Goal: Task Accomplishment & Management: Complete application form

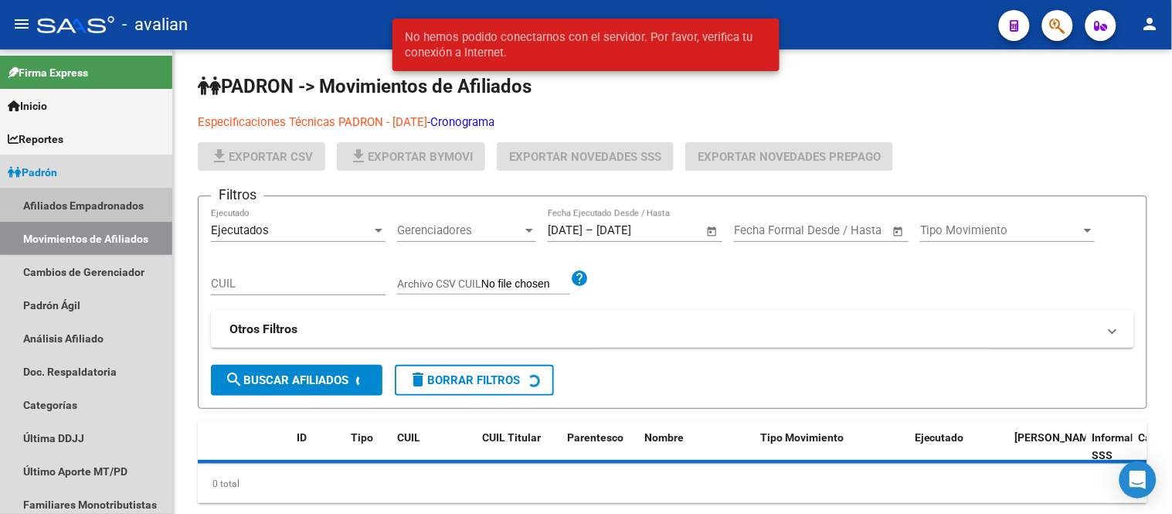
click at [103, 209] on link "Afiliados Empadronados" at bounding box center [86, 205] width 172 height 33
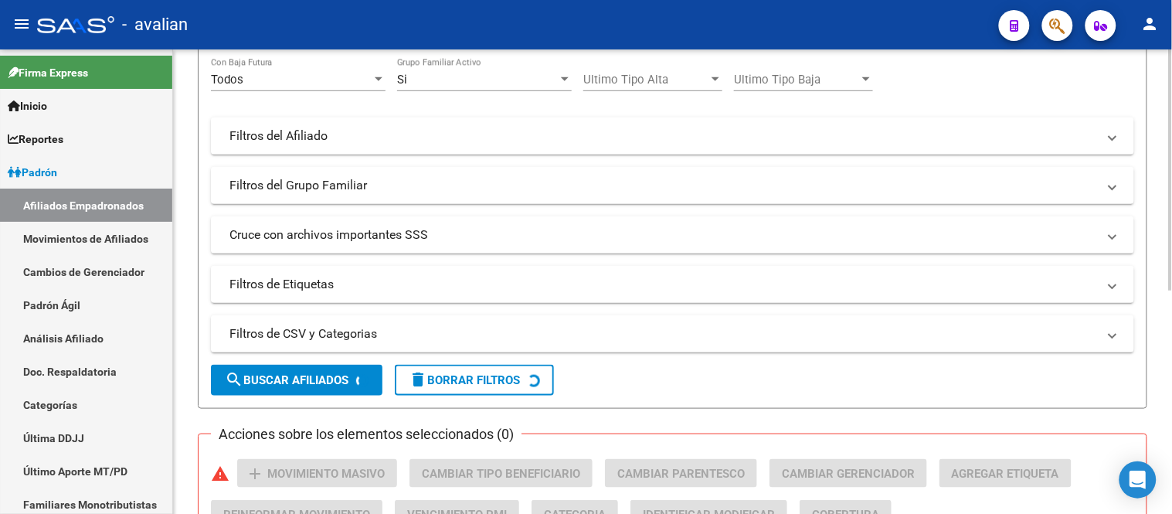
scroll to position [86, 0]
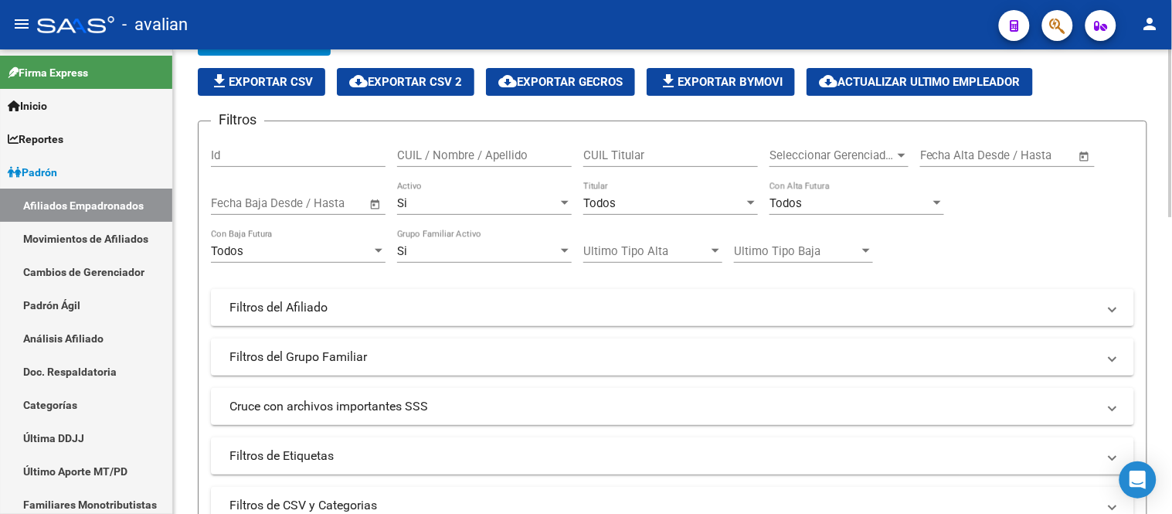
click at [515, 155] on input "CUIL / Nombre / Apellido" at bounding box center [484, 155] width 175 height 14
paste input "27403142927"
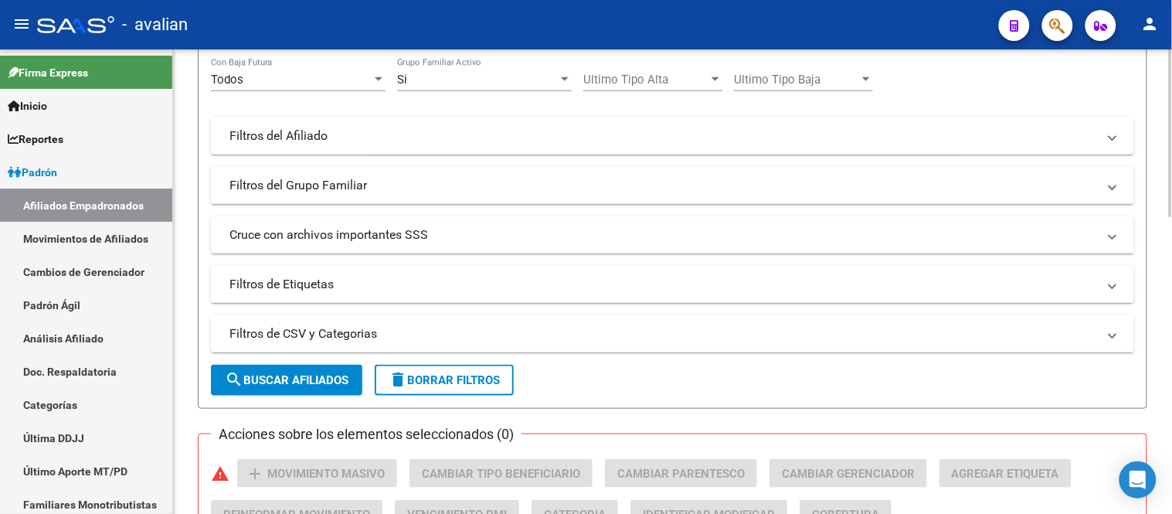
scroll to position [343, 0]
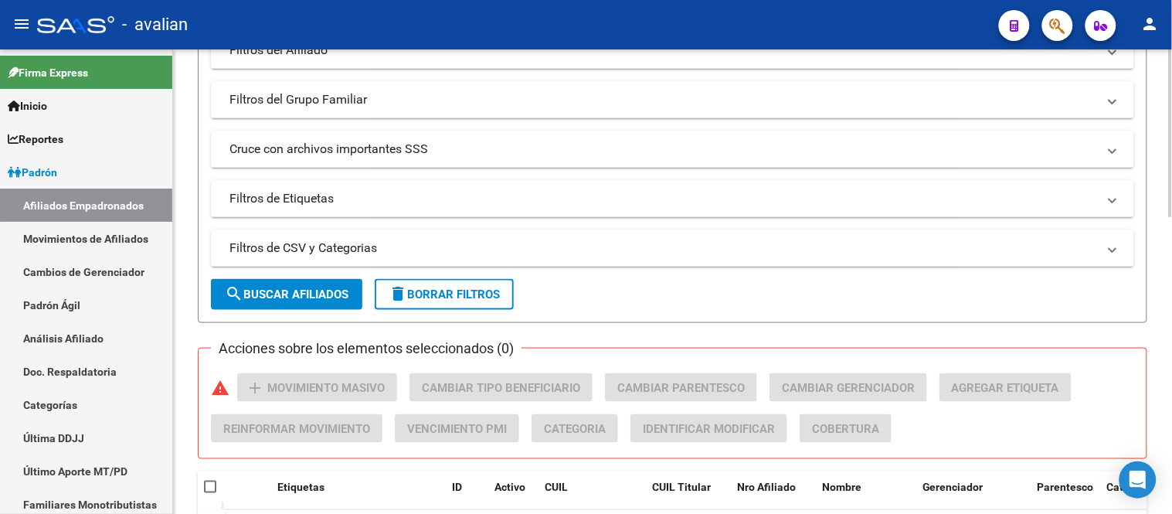
type input "27403142927"
click at [325, 304] on button "search Buscar Afiliados" at bounding box center [286, 294] width 151 height 31
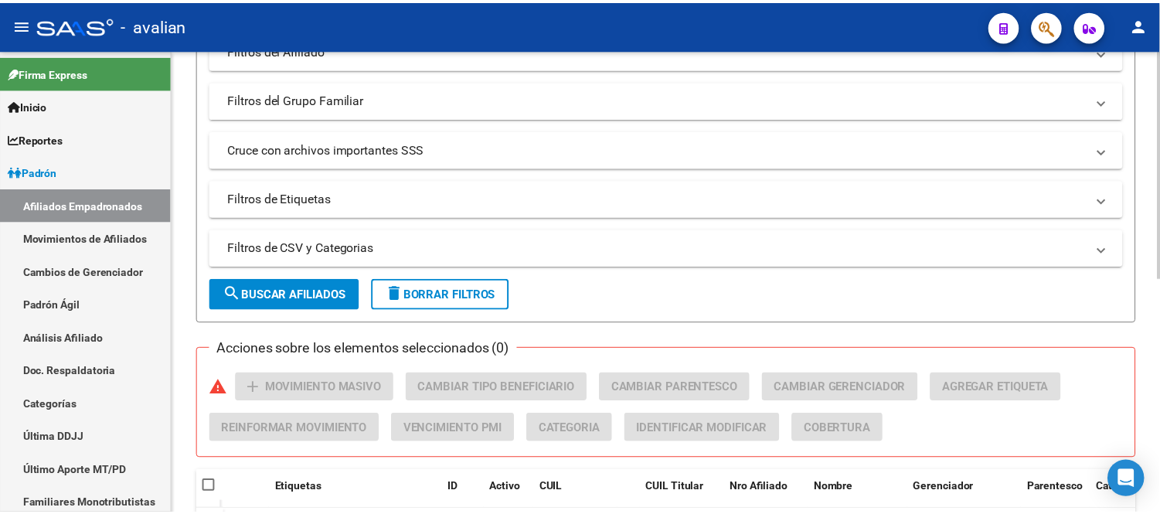
scroll to position [480, 0]
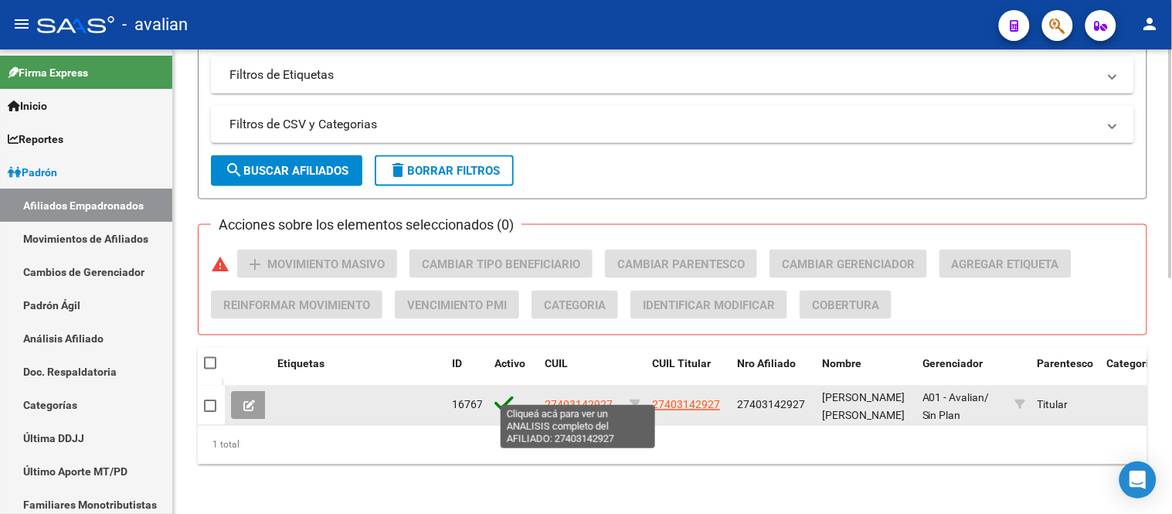
click at [593, 399] on span "27403142927" at bounding box center [579, 405] width 68 height 12
type textarea "27403142927"
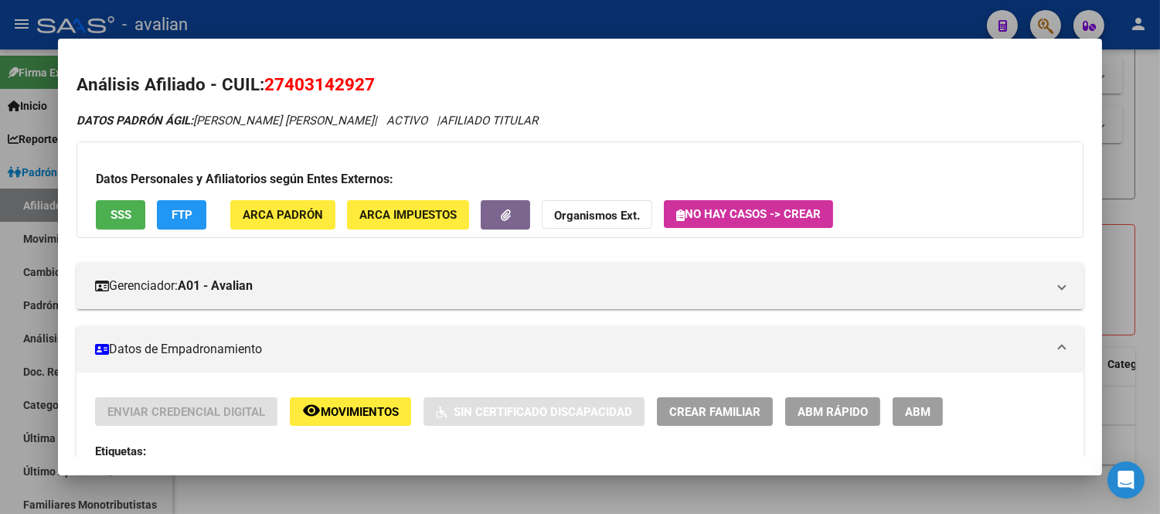
click at [905, 411] on span "ABM" at bounding box center [918, 412] width 26 height 14
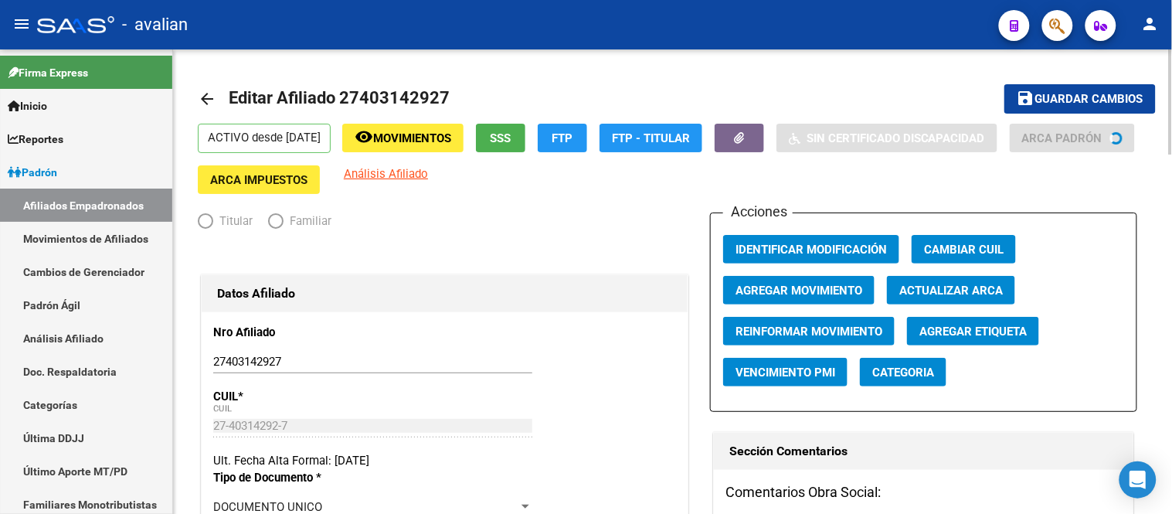
radio input "true"
type input "30-60495864-0"
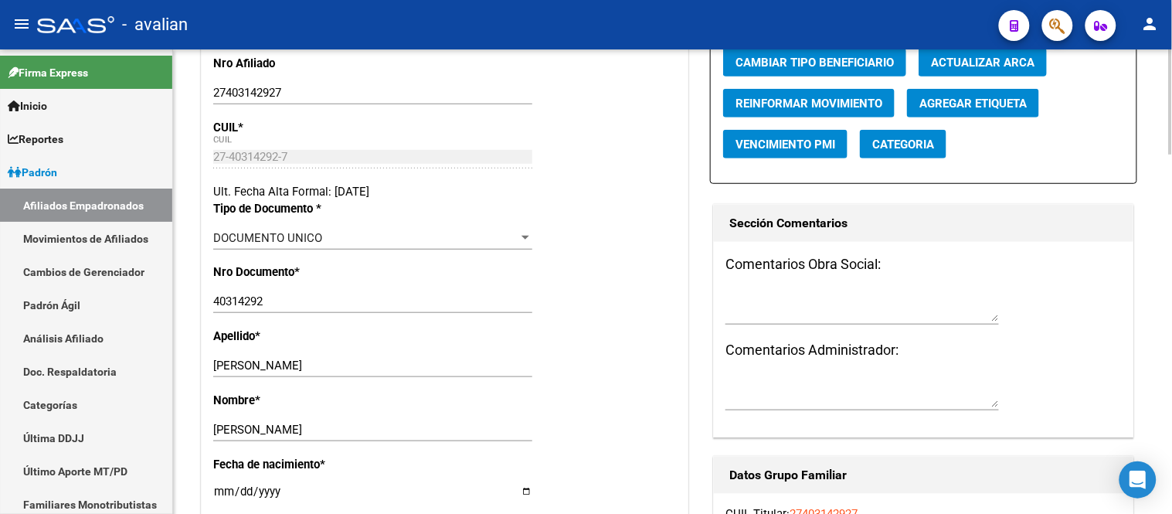
scroll to position [343, 0]
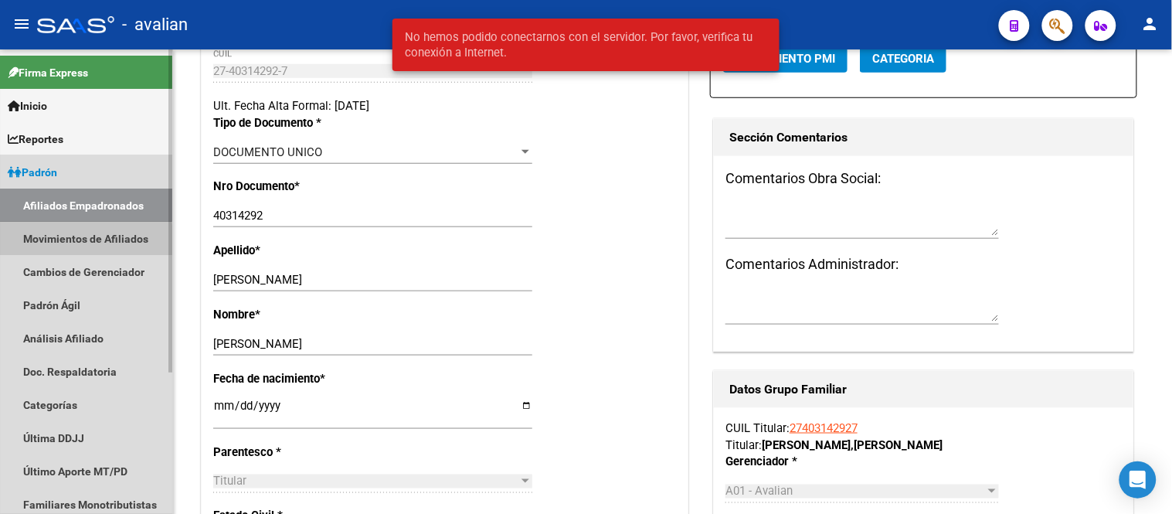
click at [52, 243] on link "Movimientos de Afiliados" at bounding box center [86, 238] width 172 height 33
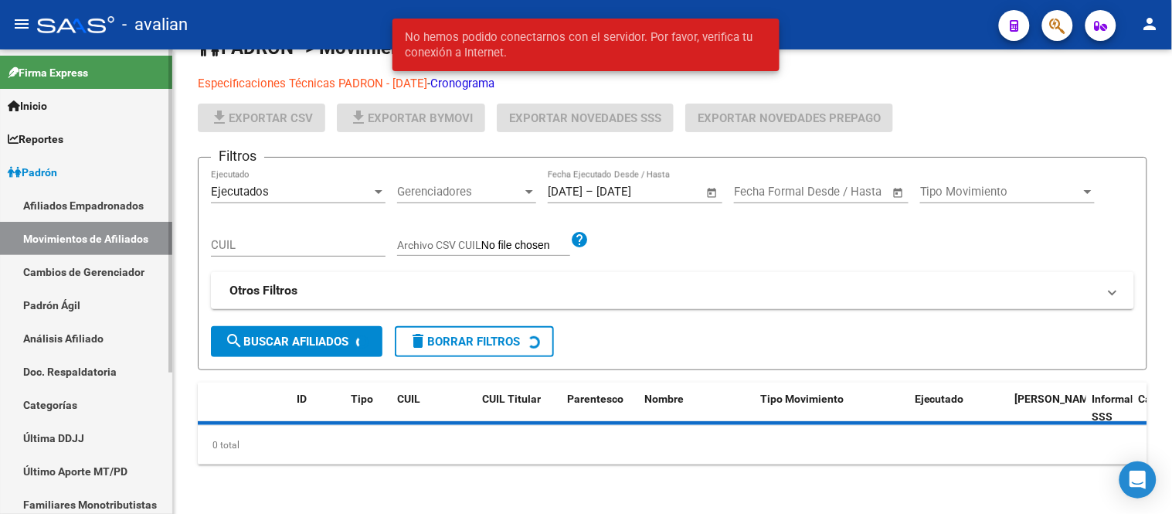
click at [68, 203] on link "Afiliados Empadronados" at bounding box center [86, 205] width 172 height 33
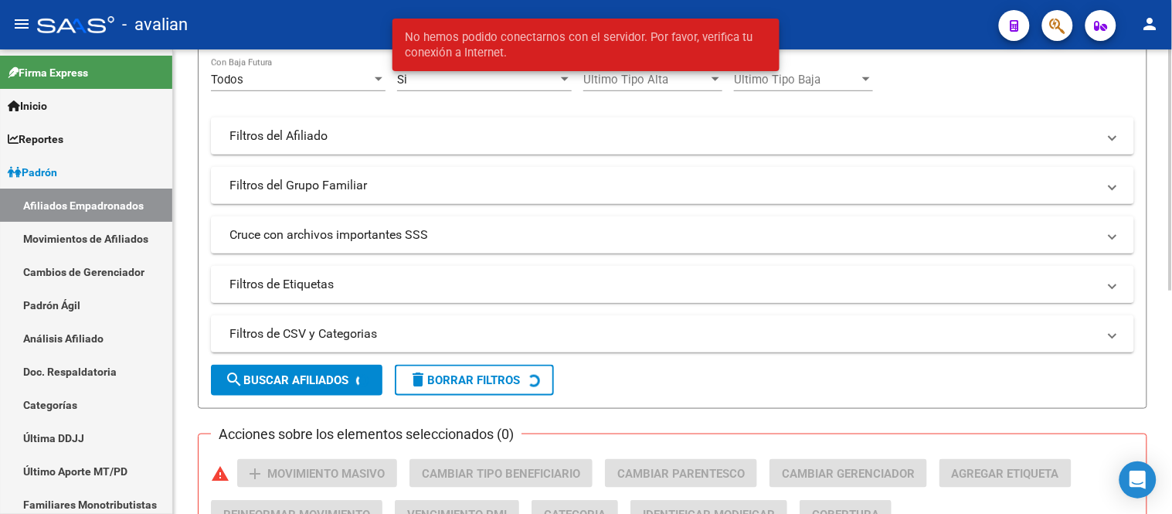
scroll to position [86, 0]
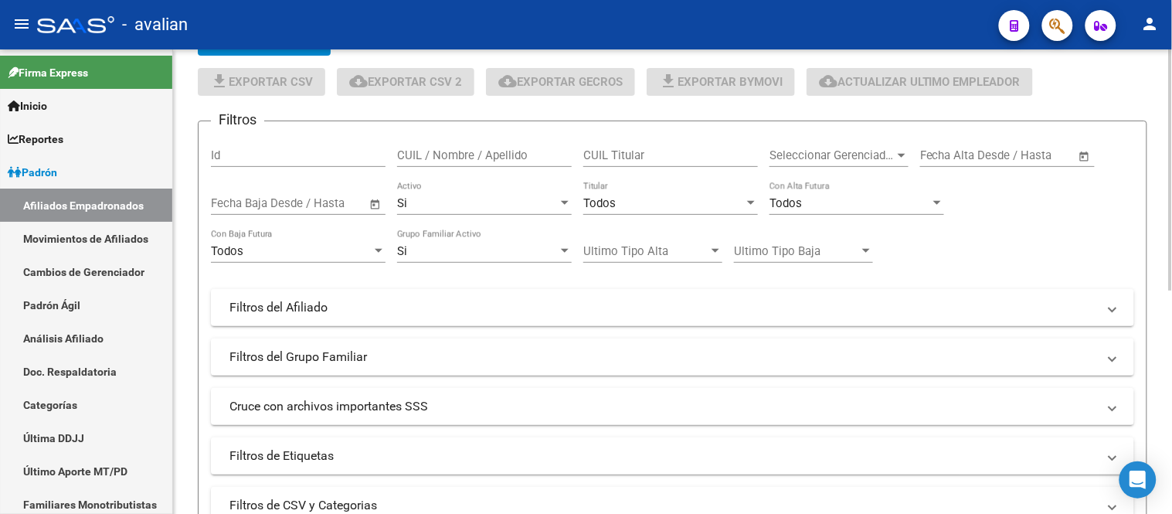
click at [475, 152] on input "CUIL / Nombre / Apellido" at bounding box center [484, 155] width 175 height 14
paste input "27431160914"
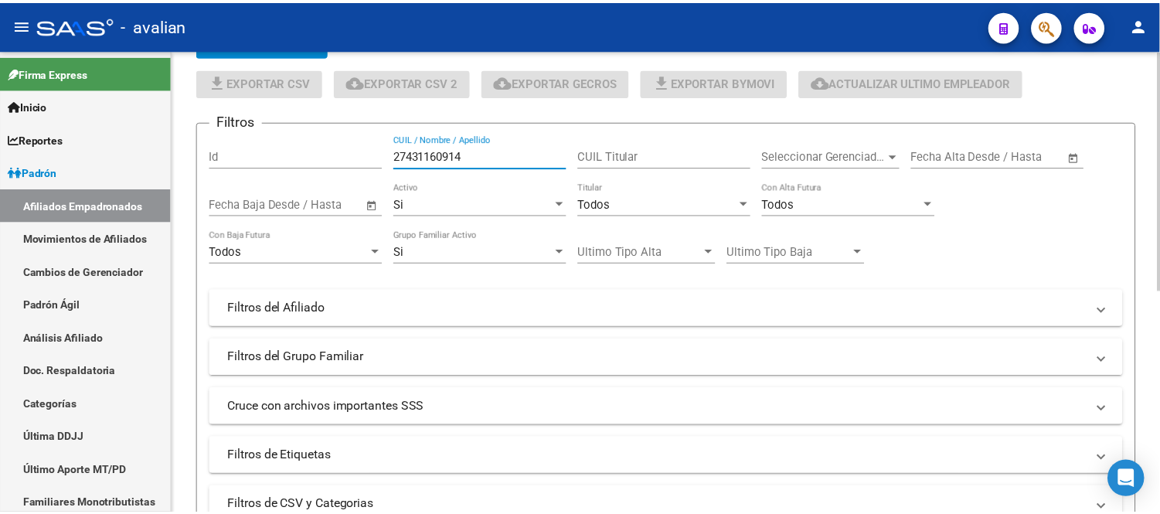
scroll to position [429, 0]
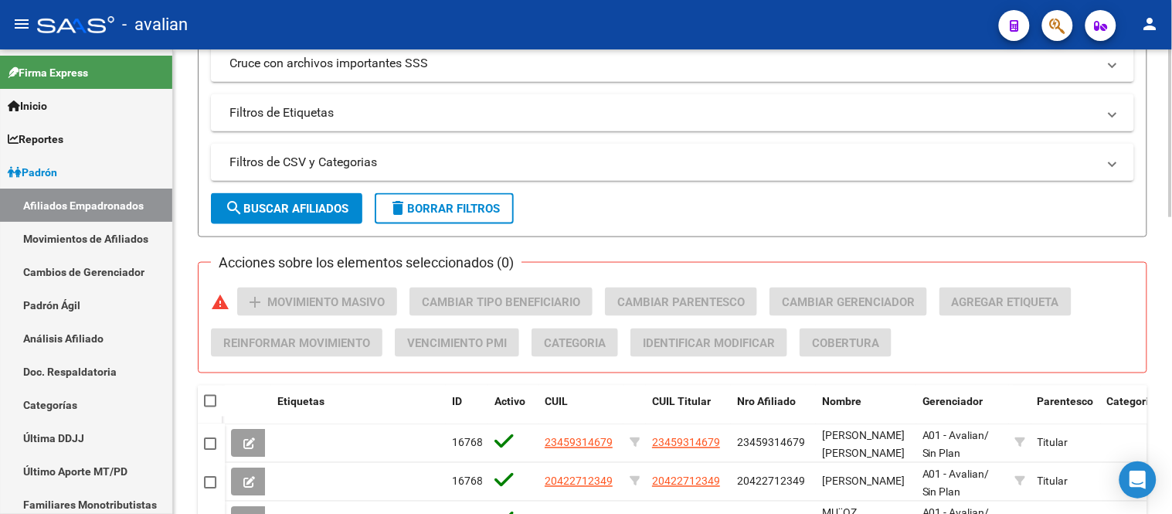
type input "27431160914"
click at [300, 207] on span "search Buscar Afiliados" at bounding box center [287, 209] width 124 height 14
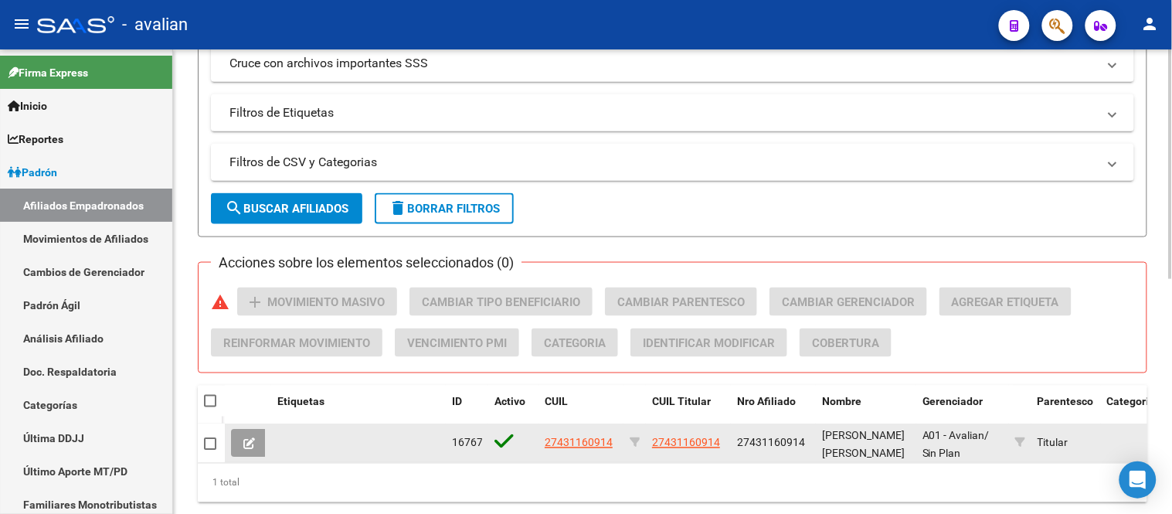
click at [590, 438] on span "27431160914" at bounding box center [579, 443] width 68 height 12
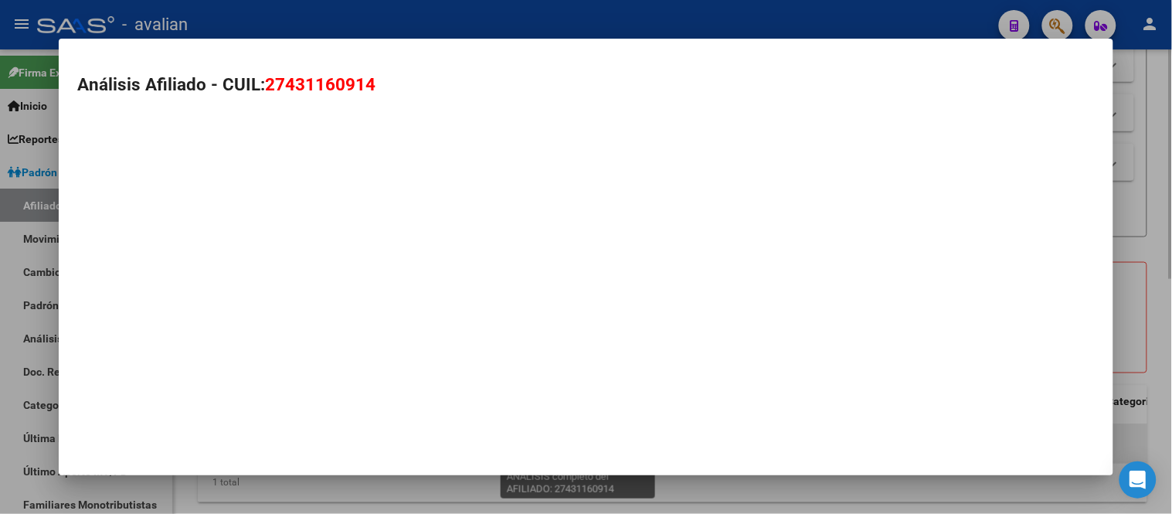
type textarea "27431160914"
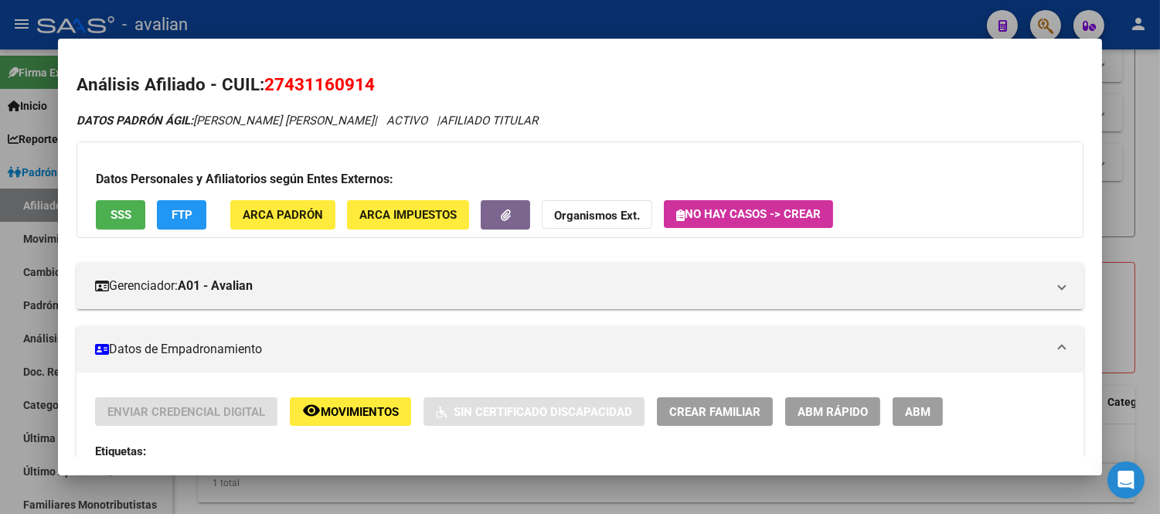
click at [924, 413] on span "ABM" at bounding box center [918, 412] width 26 height 14
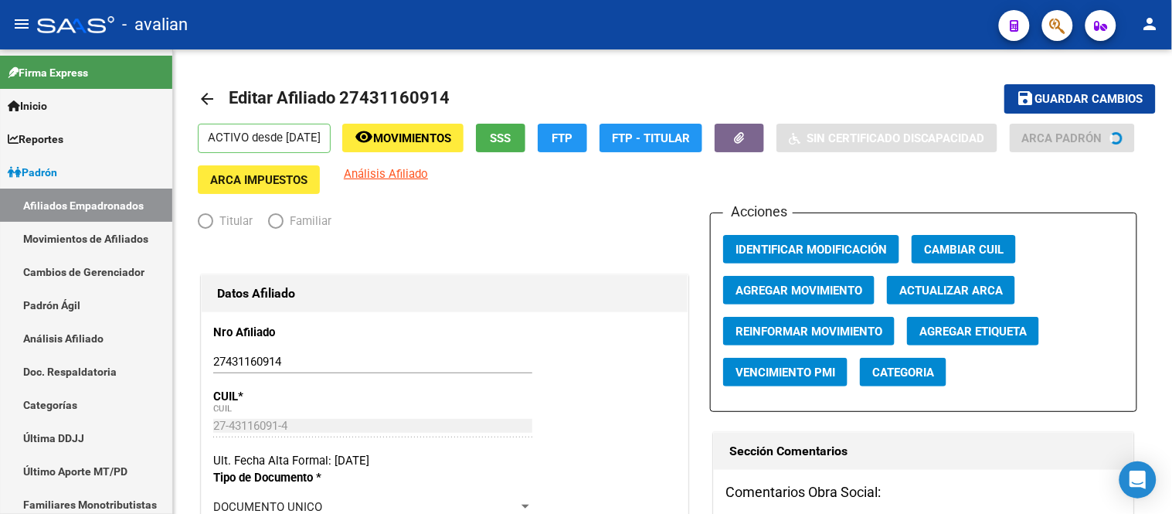
radio input "true"
type input "27-12571265-2"
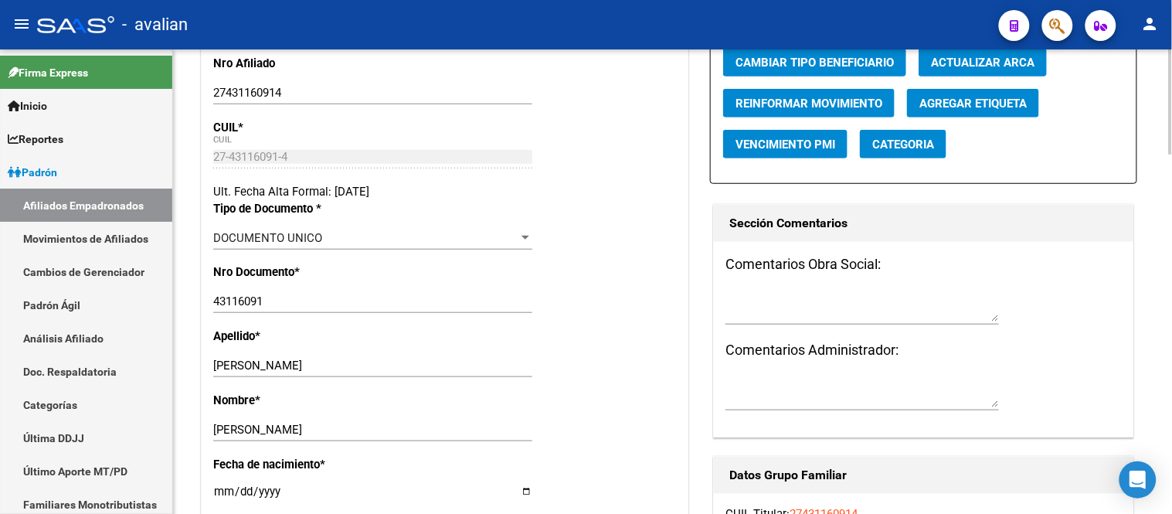
scroll to position [343, 0]
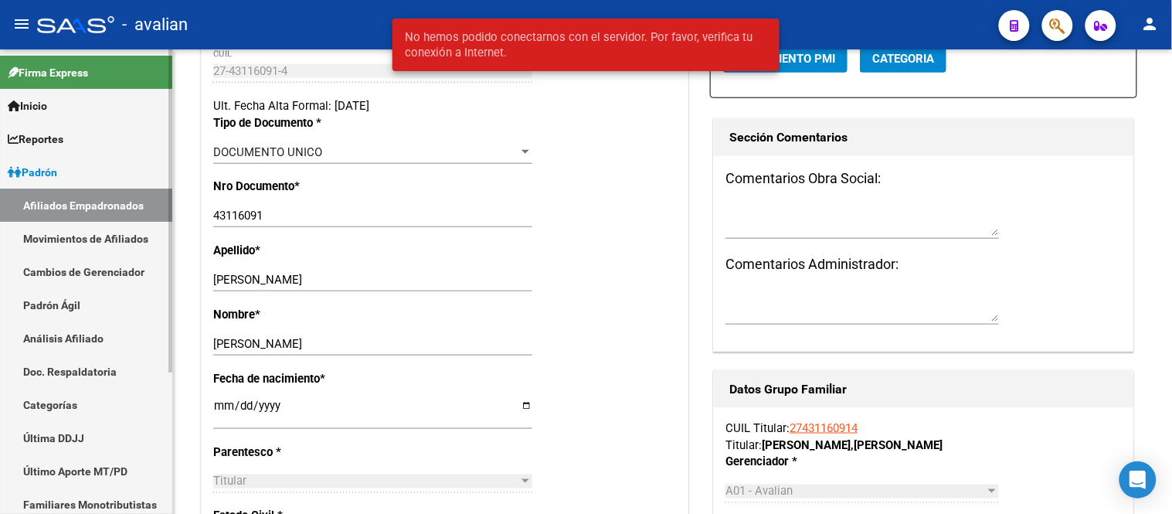
click at [66, 233] on link "Movimientos de Afiliados" at bounding box center [86, 238] width 172 height 33
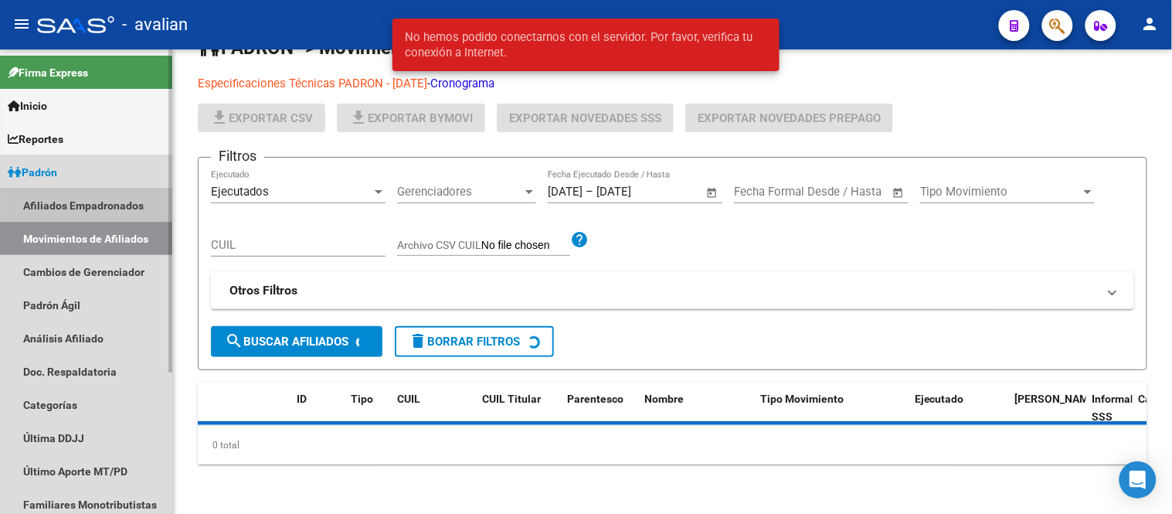
click at [71, 206] on link "Afiliados Empadronados" at bounding box center [86, 205] width 172 height 33
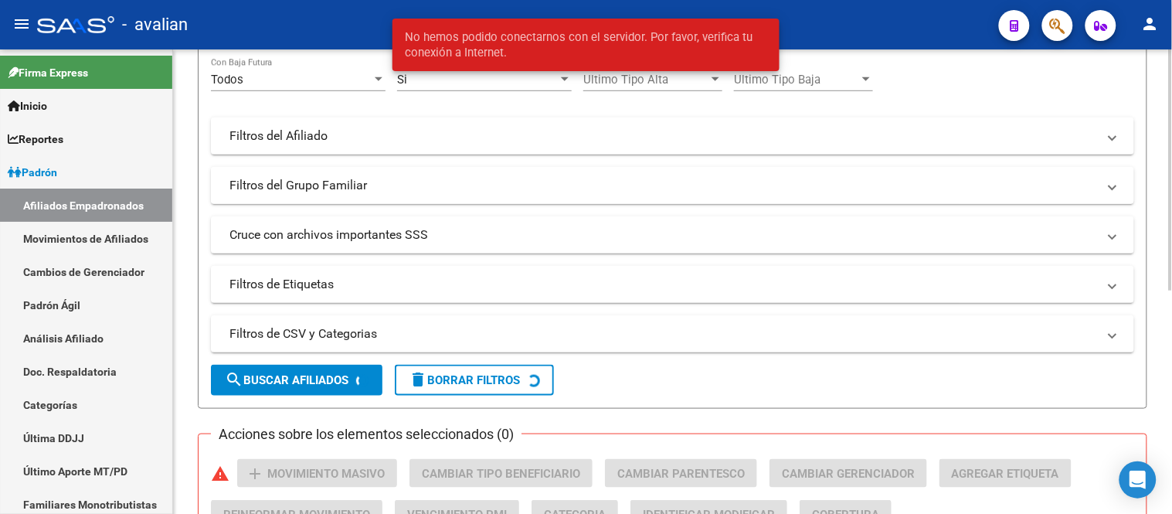
scroll to position [86, 0]
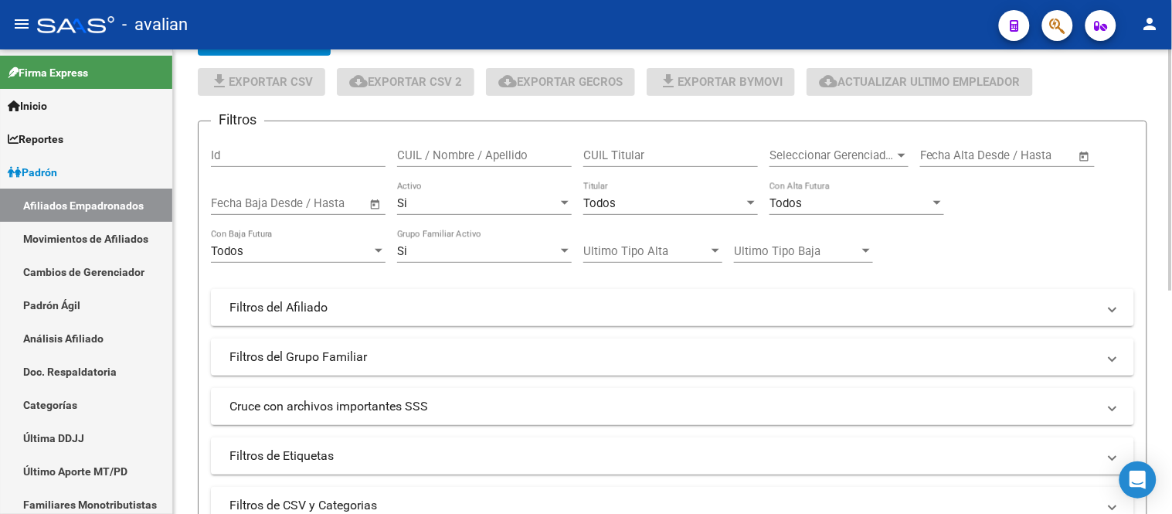
click at [487, 160] on input "CUIL / Nombre / Apellido" at bounding box center [484, 155] width 175 height 14
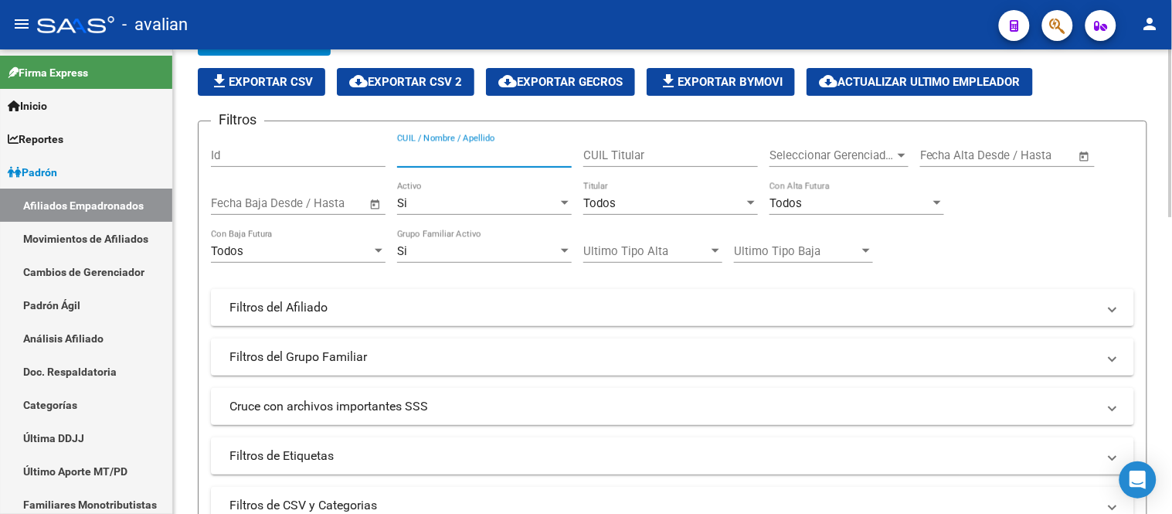
paste input "27452827455"
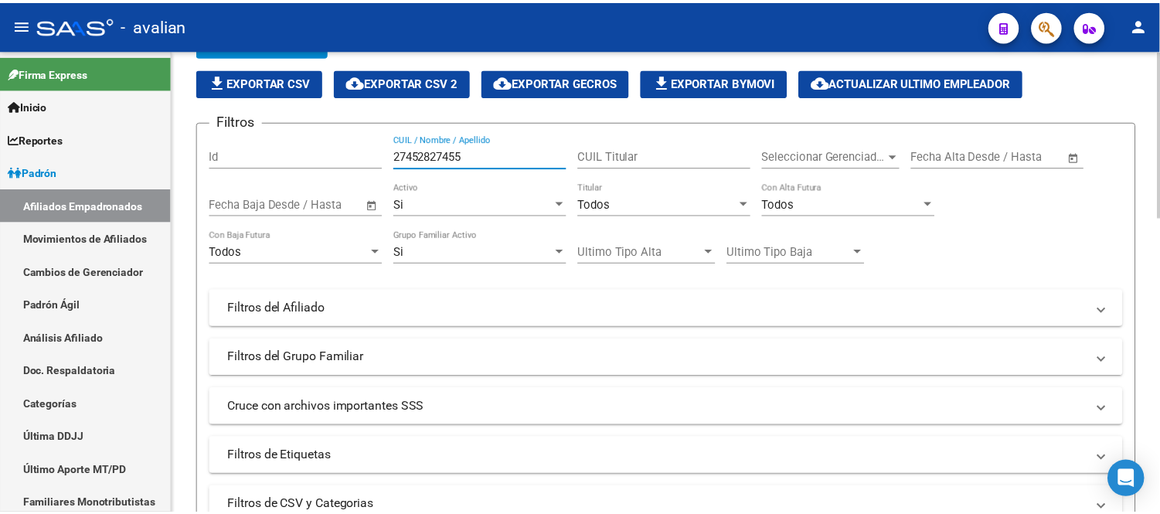
scroll to position [429, 0]
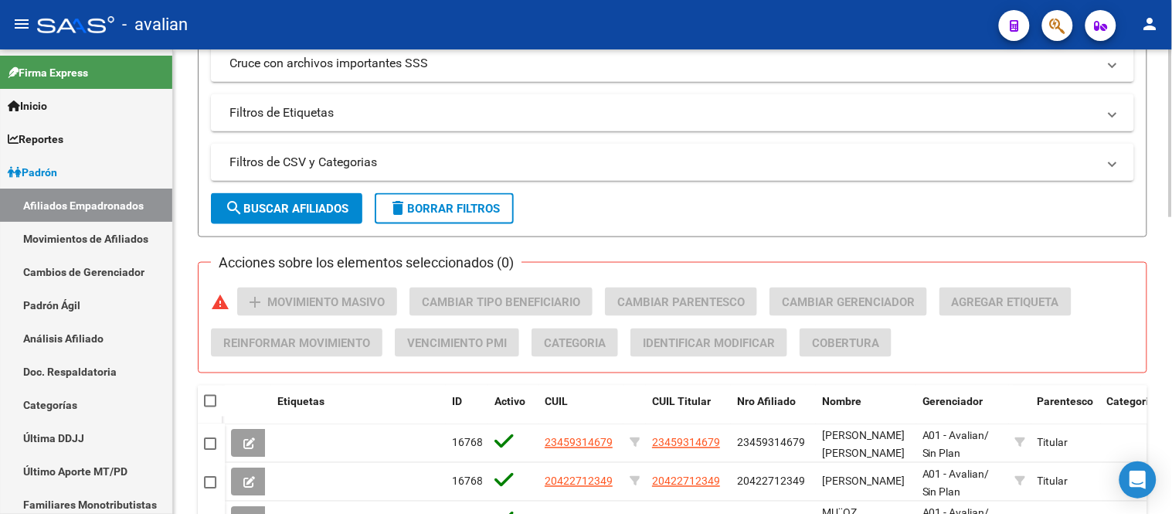
type input "27452827455"
click at [307, 206] on span "search Buscar Afiliados" at bounding box center [287, 209] width 124 height 14
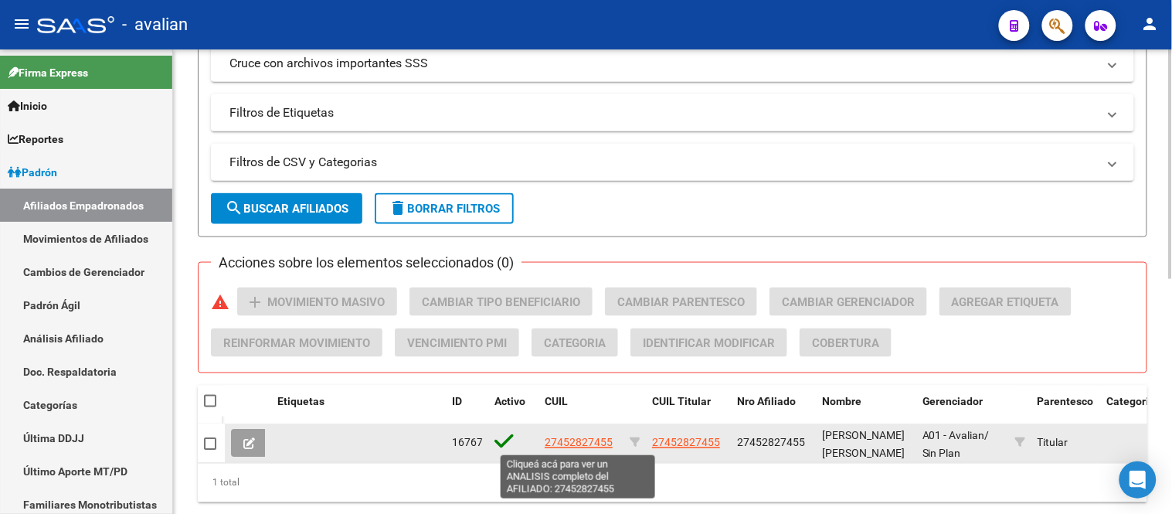
click at [574, 441] on span "27452827455" at bounding box center [579, 443] width 68 height 12
type textarea "27452827455"
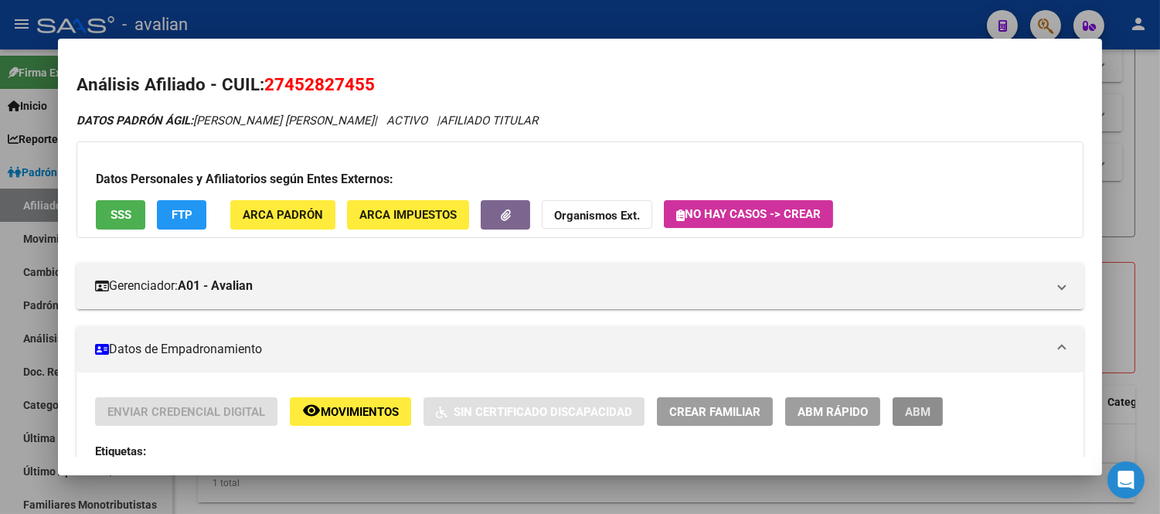
click at [920, 418] on span "ABM" at bounding box center [918, 412] width 26 height 14
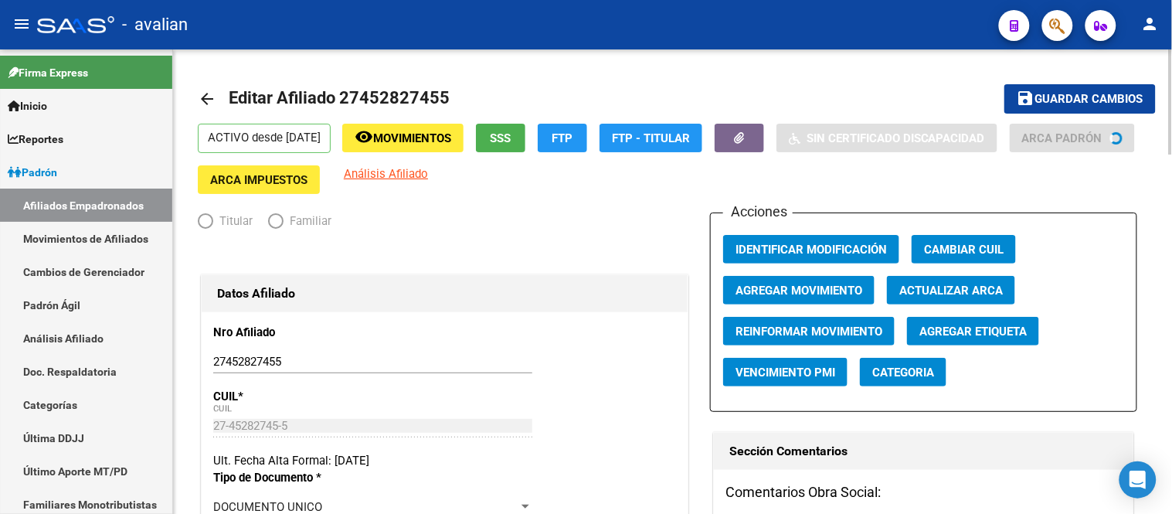
radio input "true"
type input "30-71901786-6"
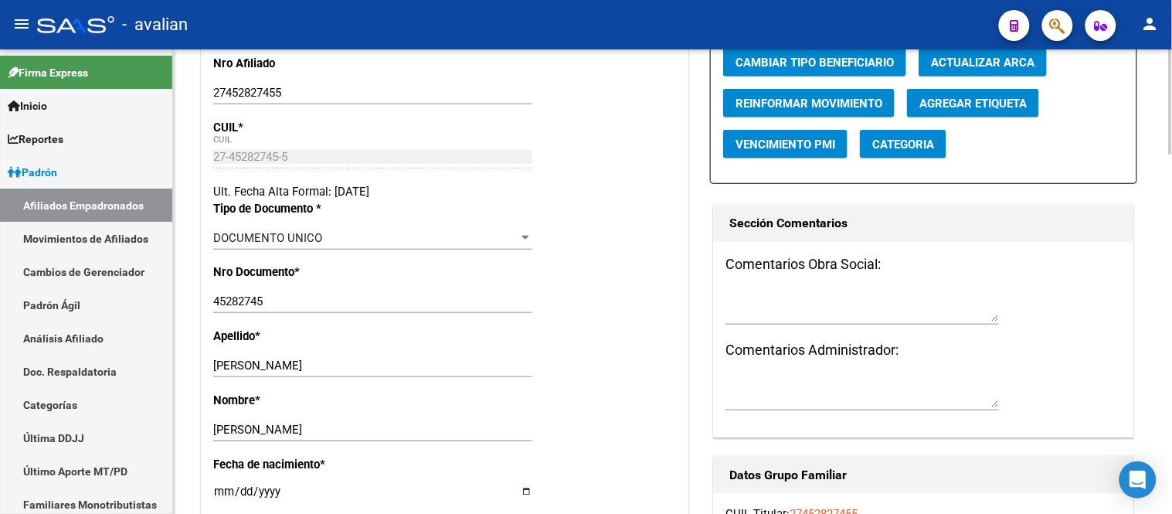
scroll to position [515, 0]
